Goal: Book appointment/travel/reservation

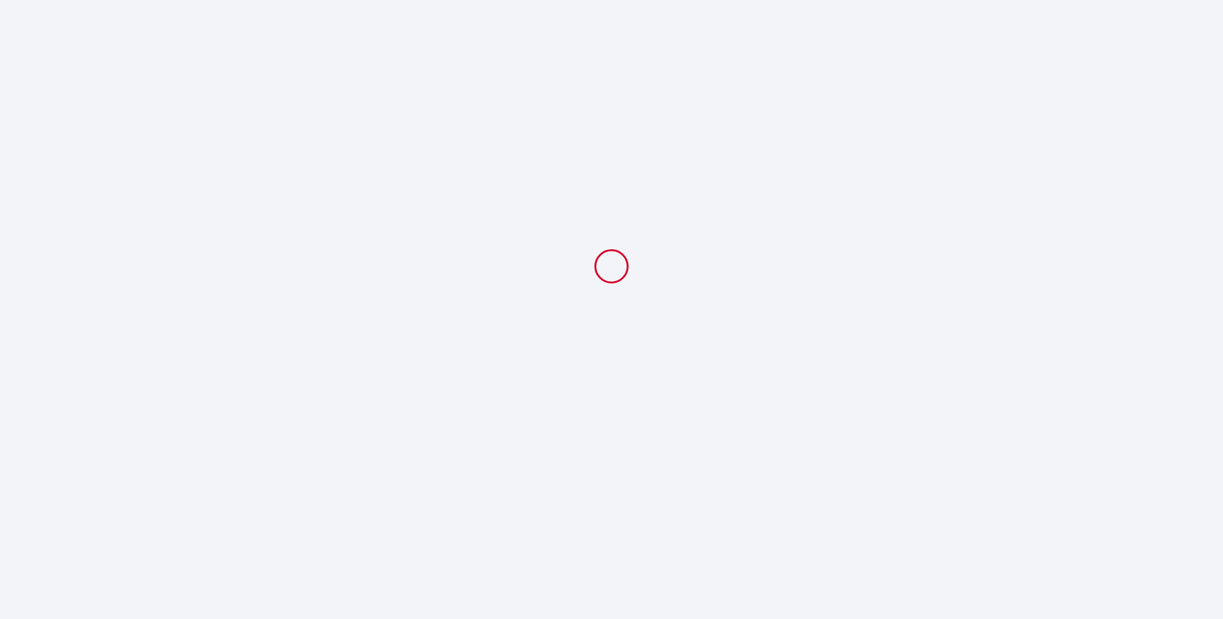
select select
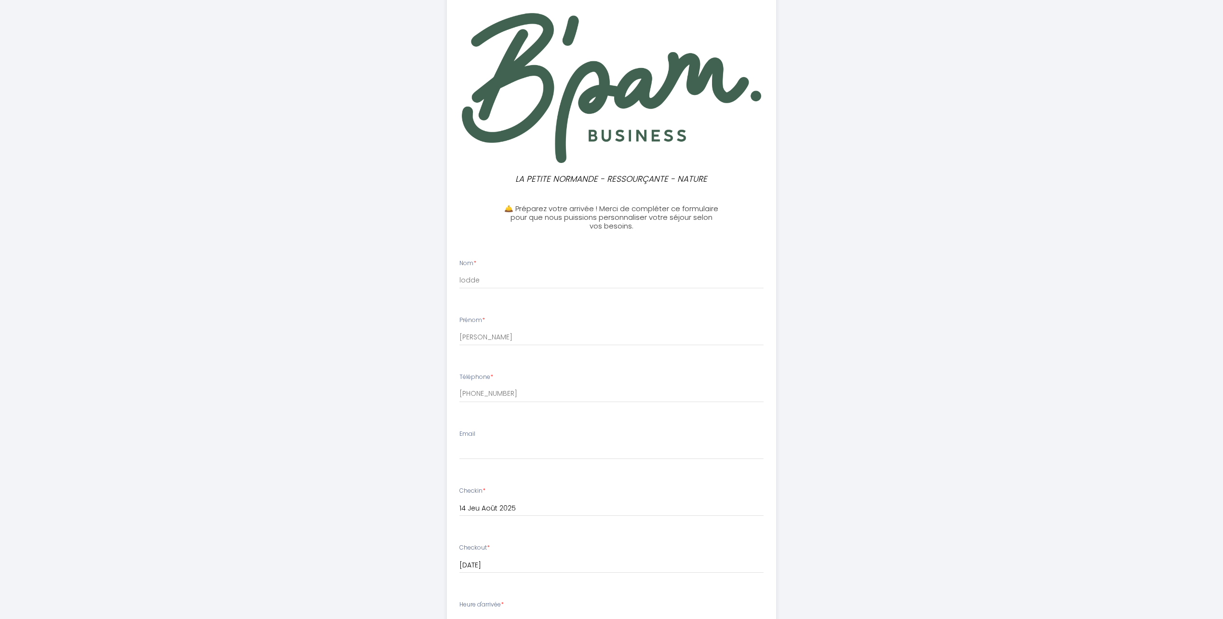
scroll to position [96, 0]
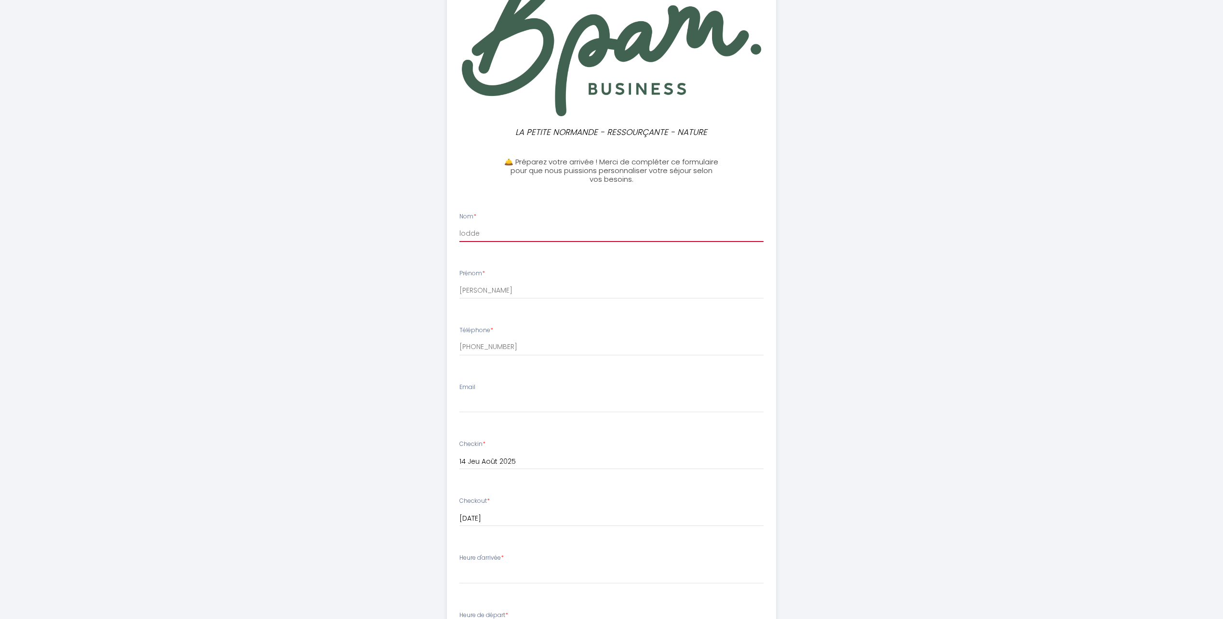
click at [500, 230] on input "lodde" at bounding box center [612, 233] width 304 height 17
click at [999, 274] on div "LA PETITE NORMANDE - RESSOURÇANTE - NATURE 🛎️ Préparez votre arrivée ! Merci de…" at bounding box center [611, 421] width 1223 height 1034
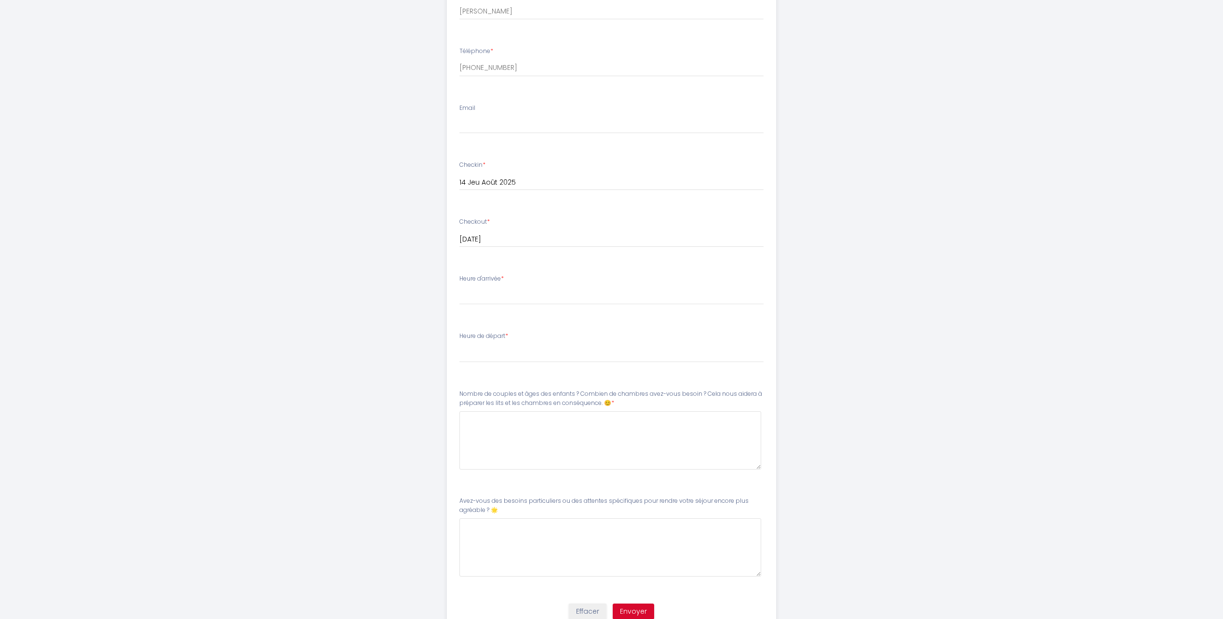
scroll to position [386, 0]
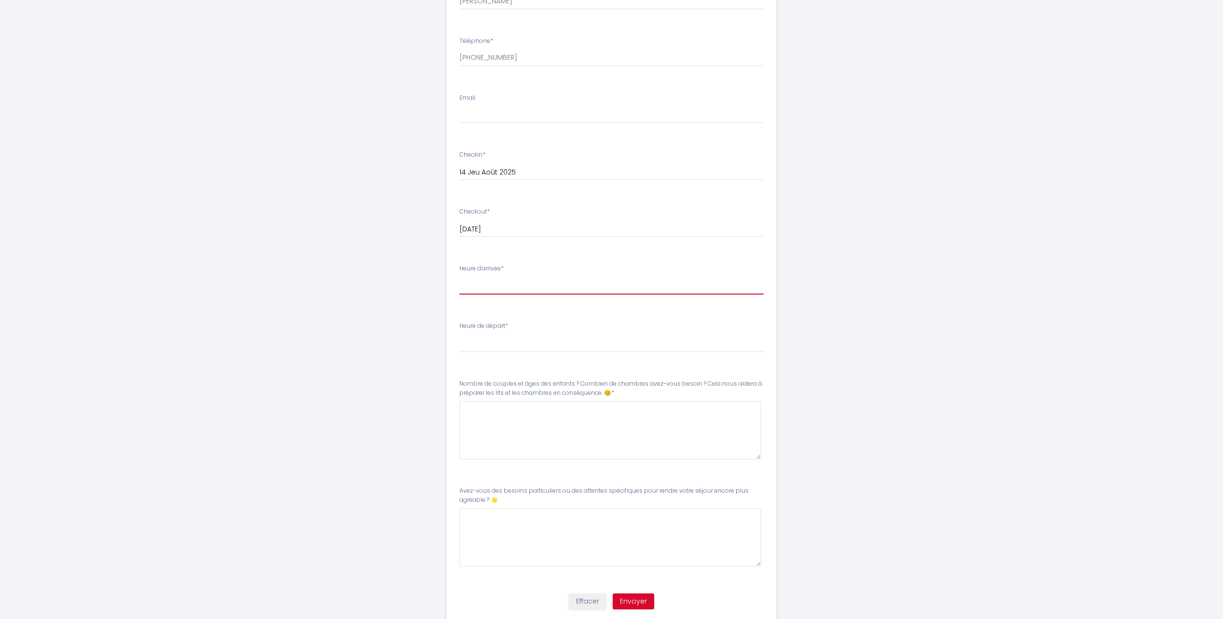
click at [499, 284] on select "17:00 17:30 18:00 18:30 19:00 19:30 20:00 20:30 21:00 21:30 22:00 22:30 23:00 2…" at bounding box center [612, 285] width 304 height 18
select select "19:30"
click at [460, 276] on select "17:00 17:30 18:00 18:30 19:00 19:30 20:00 20:30 21:00 21:30 22:00 22:30 23:00 2…" at bounding box center [612, 285] width 304 height 18
click at [502, 352] on select "00:00 00:30 01:00 01:30 02:00 02:30 03:00 03:30 04:00 04:30 05:00 05:30 06:00 0…" at bounding box center [612, 343] width 304 height 18
click at [391, 381] on div "LA PETITE NORMANDE - RESSOURÇANTE - NATURE 🛎️ Préparez votre arrivée ! Merci de…" at bounding box center [612, 131] width 494 height 1034
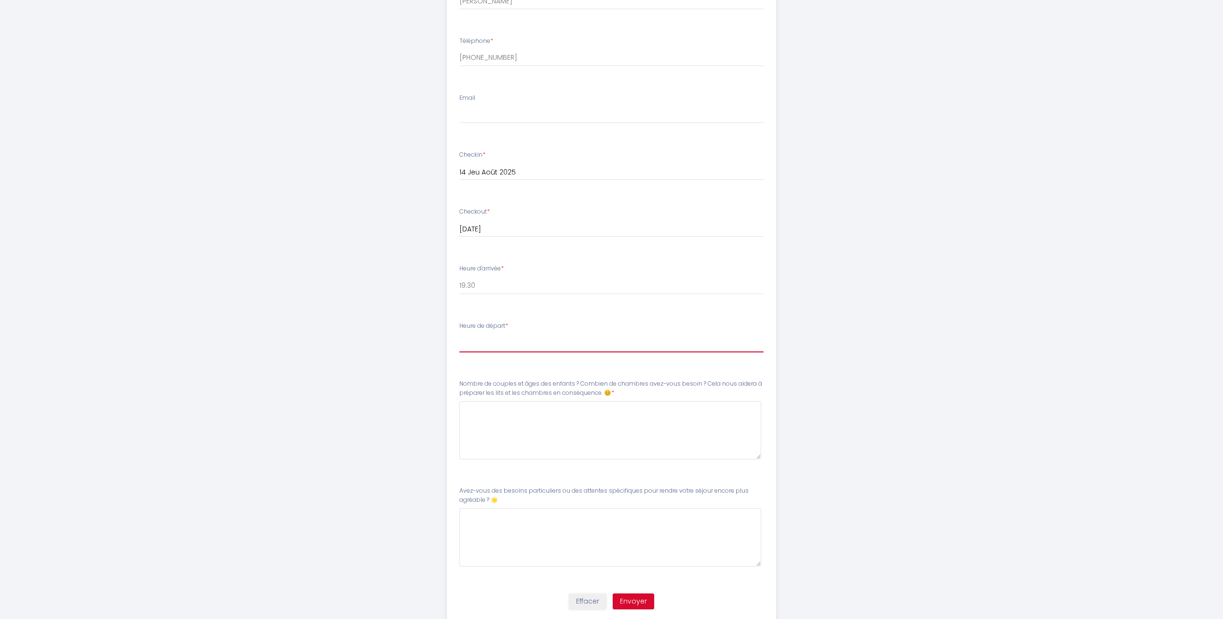
click at [488, 341] on select "00:00 00:30 01:00 01:30 02:00 02:30 03:00 03:30 04:00 04:30 05:00 05:30 06:00 0…" at bounding box center [612, 343] width 304 height 18
click at [352, 305] on div "LA PETITE NORMANDE - RESSOURÇANTE - NATURE 🛎️ Préparez votre arrivée ! Merci de…" at bounding box center [611, 131] width 1223 height 1034
click at [495, 343] on select "00:00 00:30 01:00 01:30 02:00 02:30 03:00 03:30 04:00 04:30 05:00 05:30 06:00 0…" at bounding box center [612, 343] width 304 height 18
select select "11:00"
click at [460, 334] on select "00:00 00:30 01:00 01:30 02:00 02:30 03:00 03:30 04:00 04:30 05:00 05:30 06:00 0…" at bounding box center [612, 343] width 304 height 18
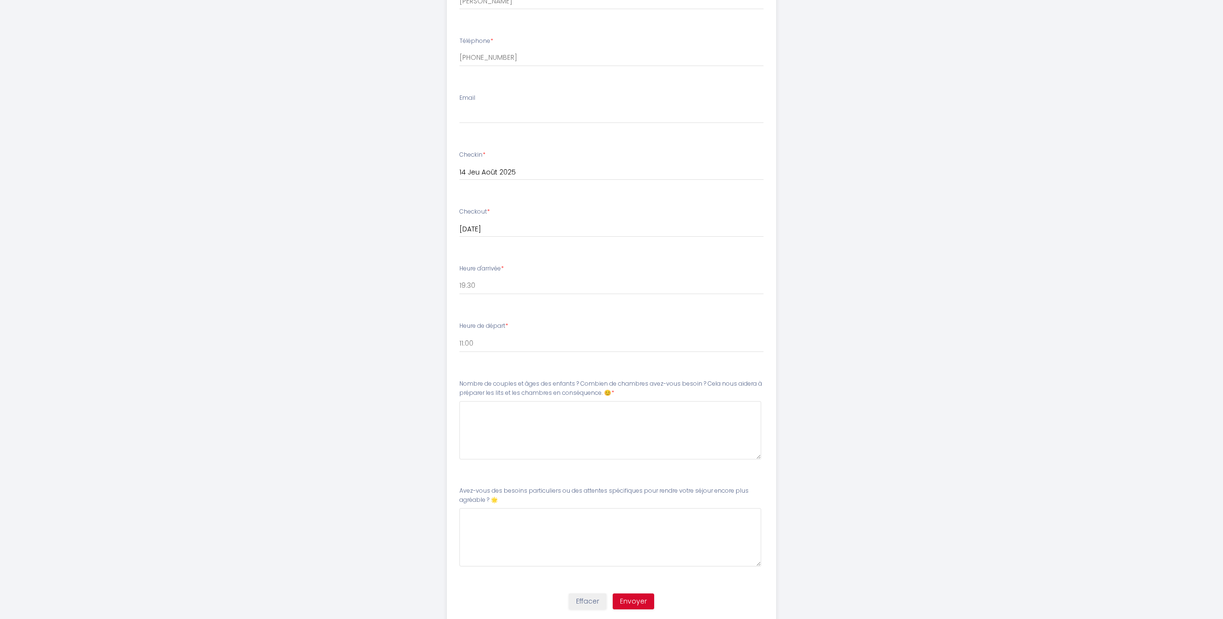
click at [279, 426] on div "LA PETITE NORMANDE - RESSOURÇANTE - NATURE 🛎️ Préparez votre arrivée ! Merci de…" at bounding box center [611, 131] width 1223 height 1034
click at [500, 412] on 😊8 at bounding box center [611, 430] width 302 height 58
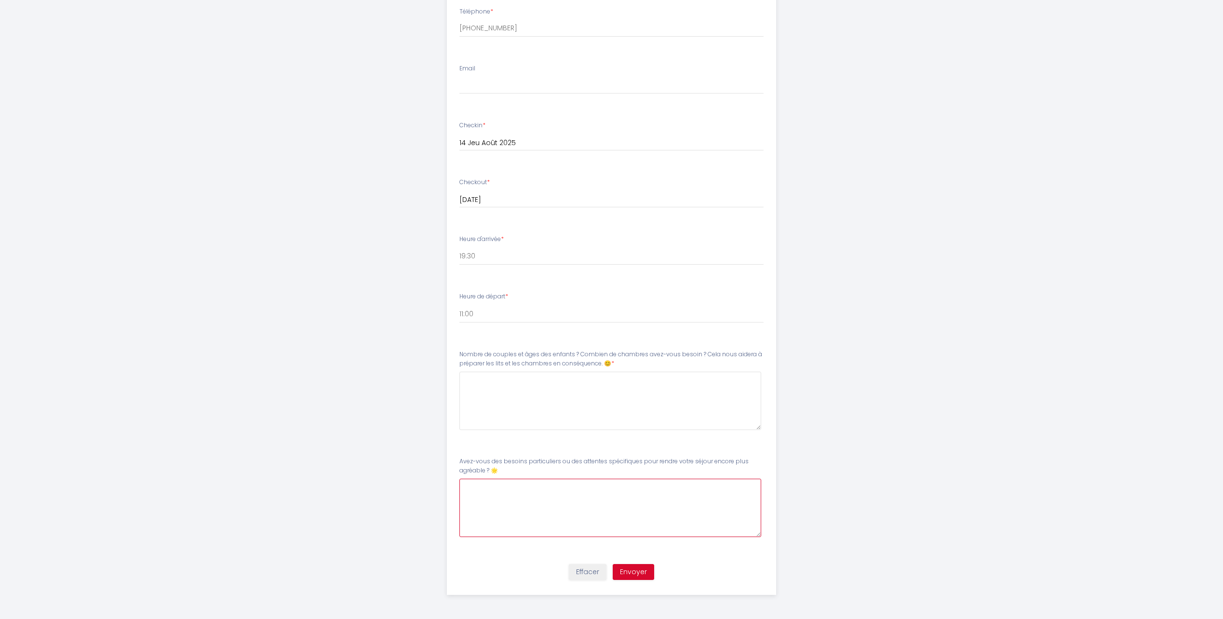
click at [490, 499] on 🌟9 at bounding box center [611, 508] width 302 height 58
click at [507, 406] on 😊8 at bounding box center [611, 401] width 302 height 58
type 😊8 "a"
type 😊8 "A"
type 😊8 "&"
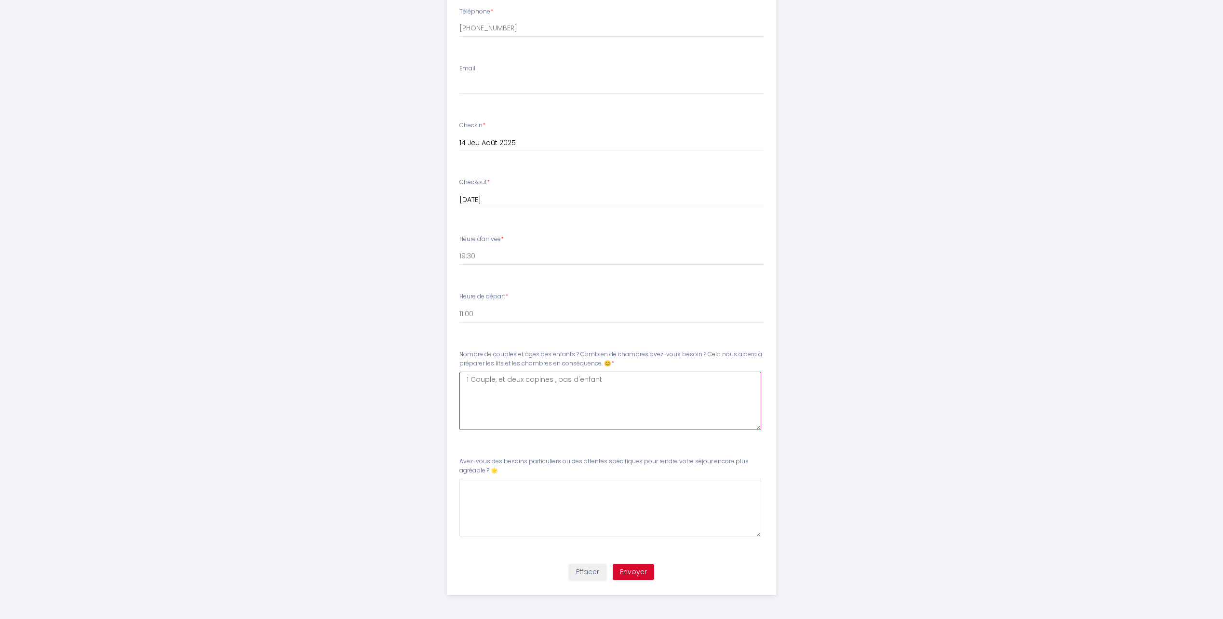
drag, startPoint x: 551, startPoint y: 380, endPoint x: 528, endPoint y: 379, distance: 22.7
click at [528, 379] on 😊8 "1 Couple, et deux copines , pas d'enfant" at bounding box center [611, 401] width 302 height 58
type 😊8 "1 Couple, et deux amies , pas d'enfant"
click at [536, 504] on 🌟9 at bounding box center [611, 508] width 302 height 58
click at [512, 500] on 🌟9 at bounding box center [611, 508] width 302 height 58
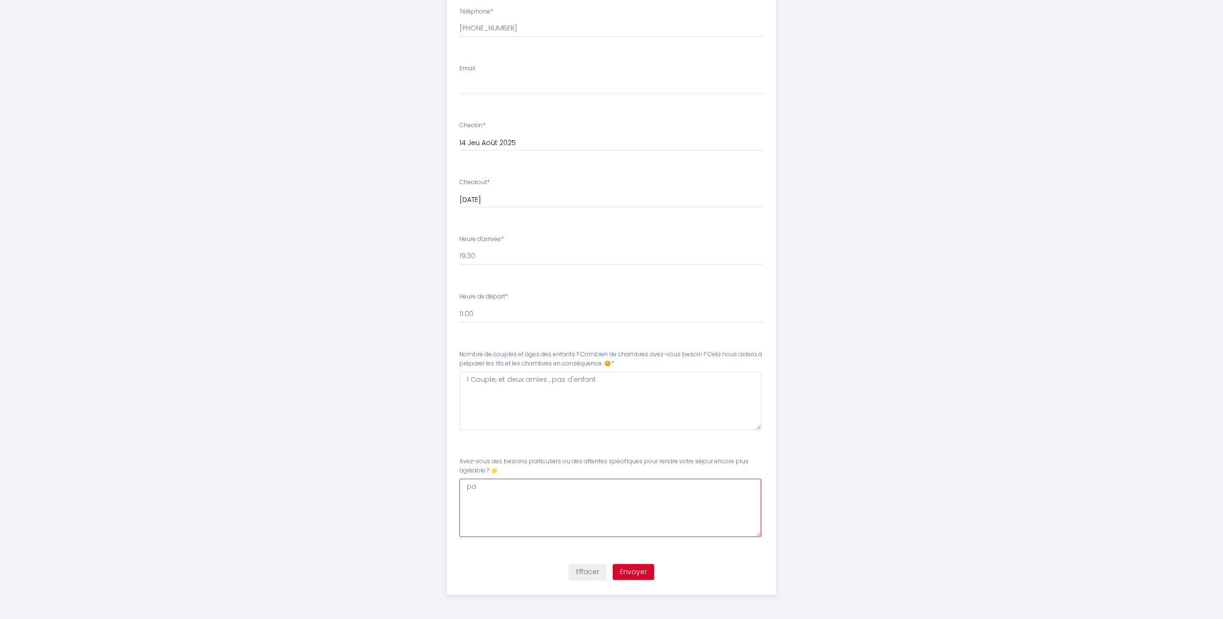
type 🌟9 "p"
click at [537, 520] on 🌟9 "pas de besoin spécifique :)" at bounding box center [611, 508] width 302 height 58
type 🌟9 "pas de besoin spécifique :)"
click at [638, 578] on button "Envoyer" at bounding box center [633, 572] width 41 height 16
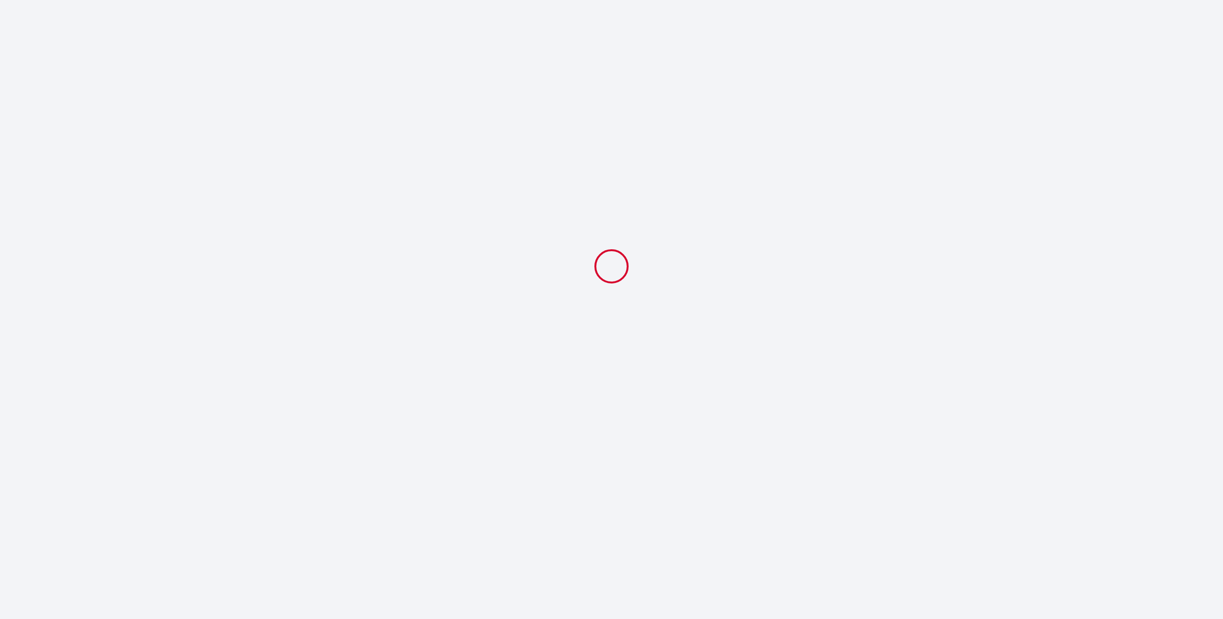
scroll to position [0, 0]
select select "19:30"
select select "11:00"
